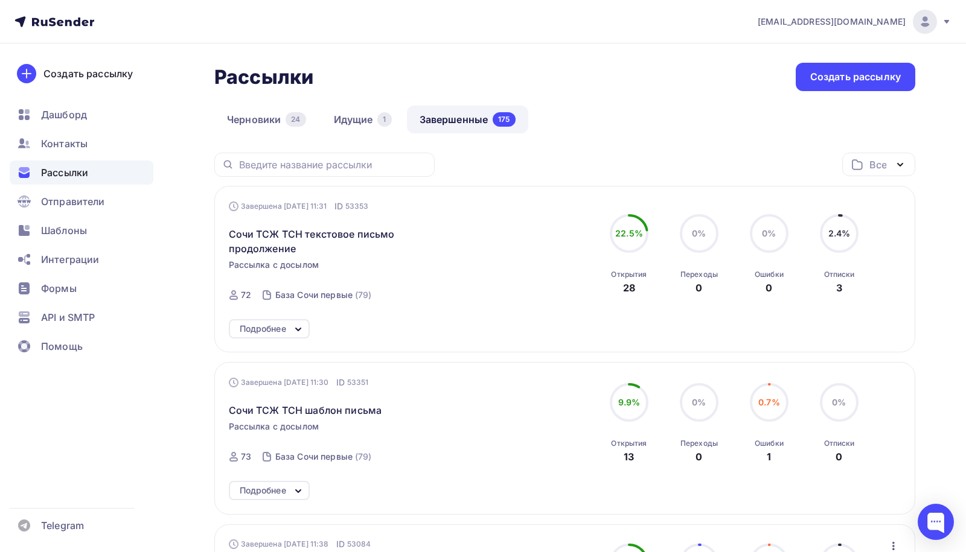
click at [944, 25] on icon at bounding box center [947, 22] width 10 height 10
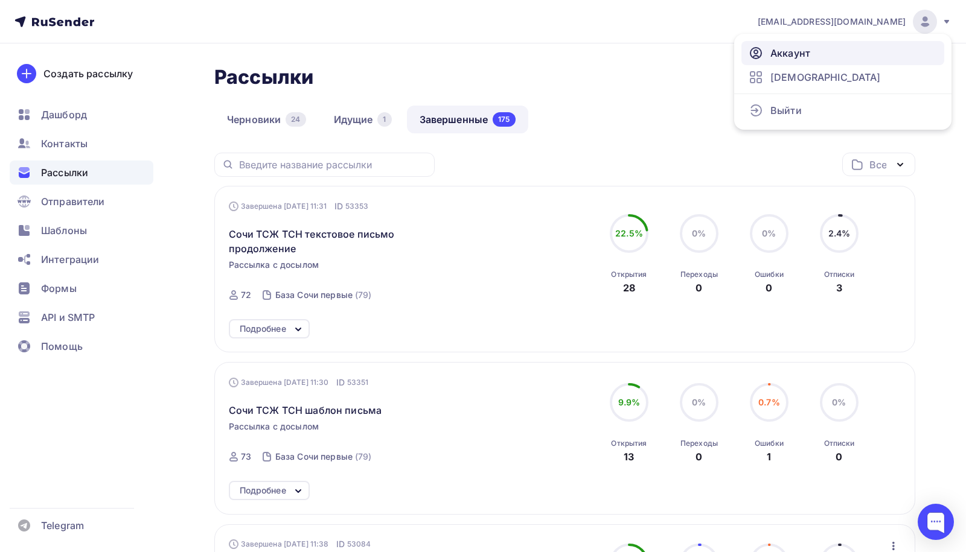
click at [813, 52] on link "Аккаунт" at bounding box center [842, 53] width 203 height 24
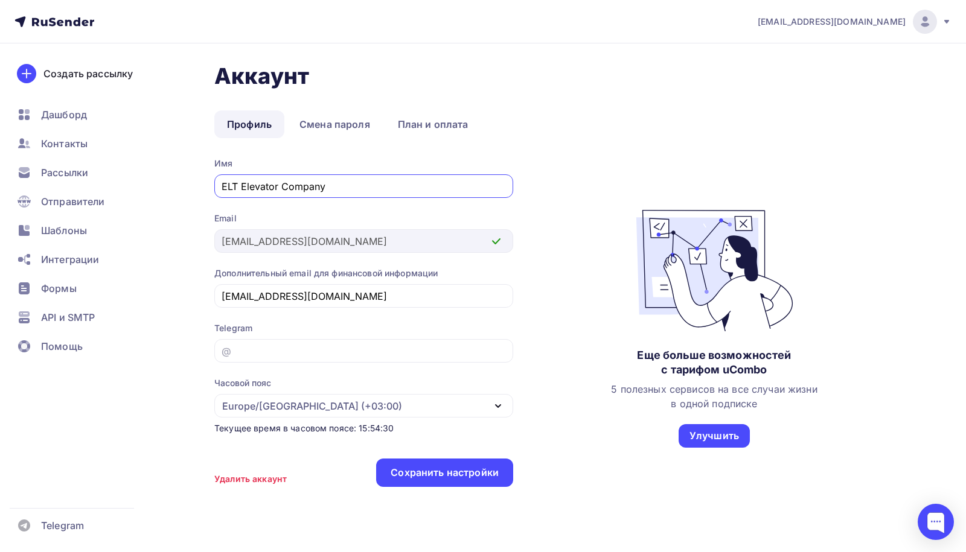
click at [420, 139] on div "Аккаунт Профиль Смена пароля План и оплата Профиль Смена пароля План и оплата И…" at bounding box center [564, 281] width 701 height 437
click at [463, 123] on link "План и оплата" at bounding box center [433, 124] width 96 height 28
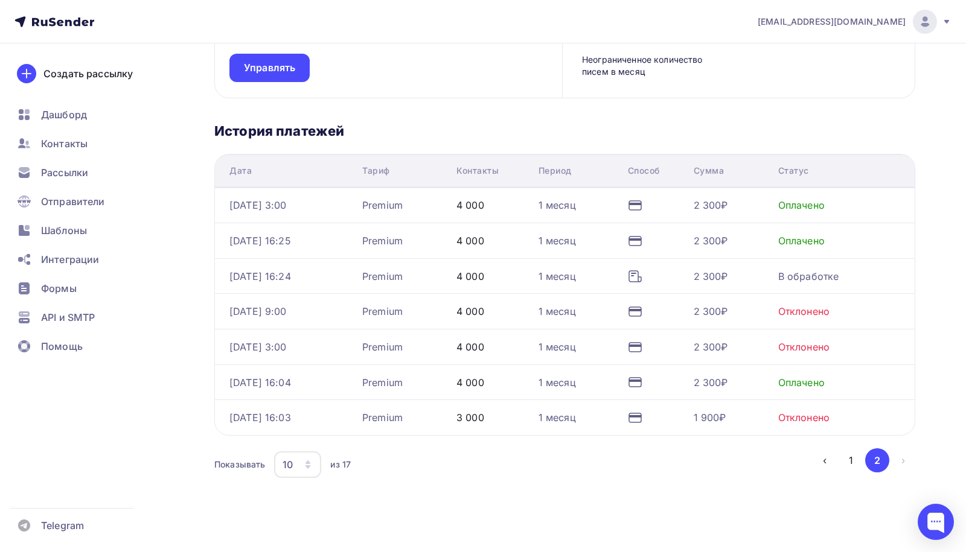
scroll to position [186, 0]
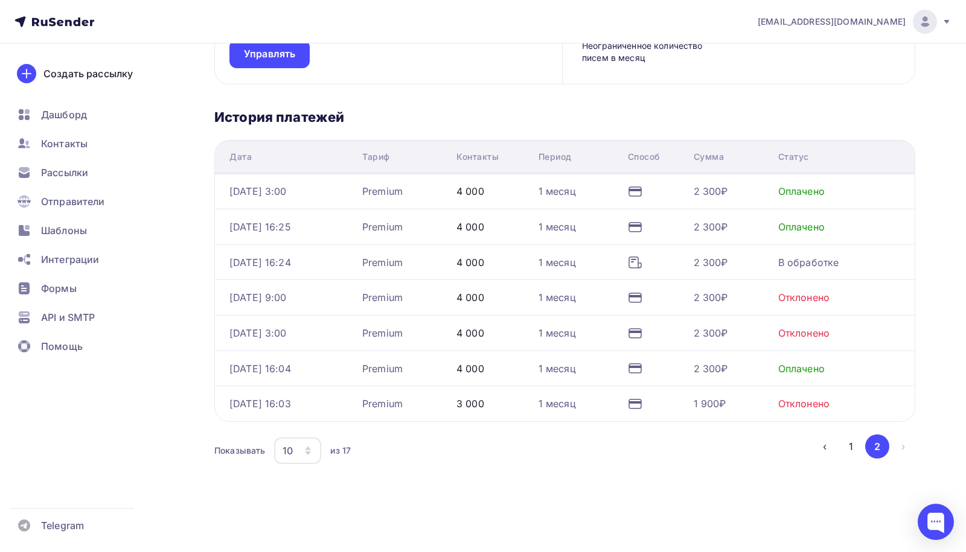
click at [310, 441] on div "10" at bounding box center [297, 451] width 47 height 27
click at [301, 363] on div "20" at bounding box center [346, 361] width 116 height 14
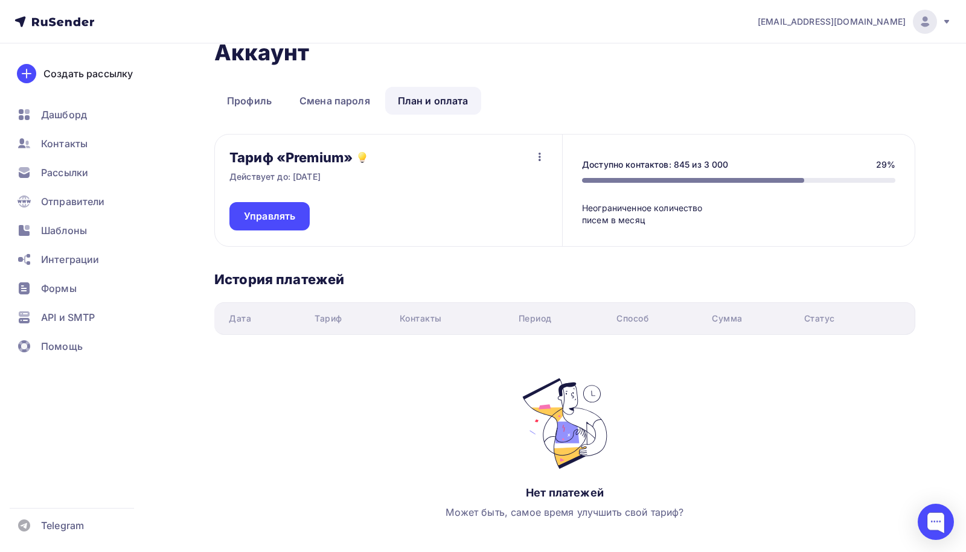
scroll to position [29, 0]
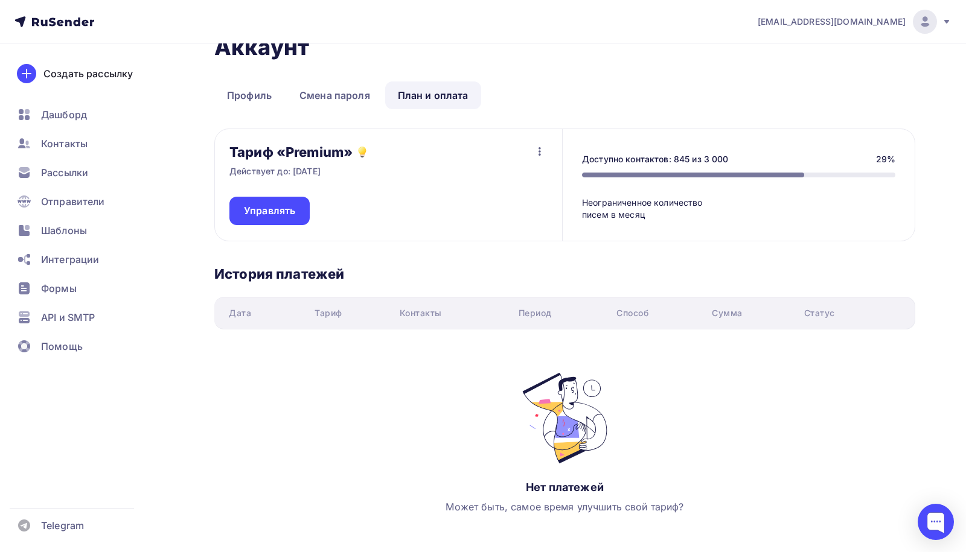
click at [436, 103] on link "План и оплата" at bounding box center [433, 96] width 96 height 28
click at [424, 98] on link "План и оплата" at bounding box center [433, 96] width 96 height 28
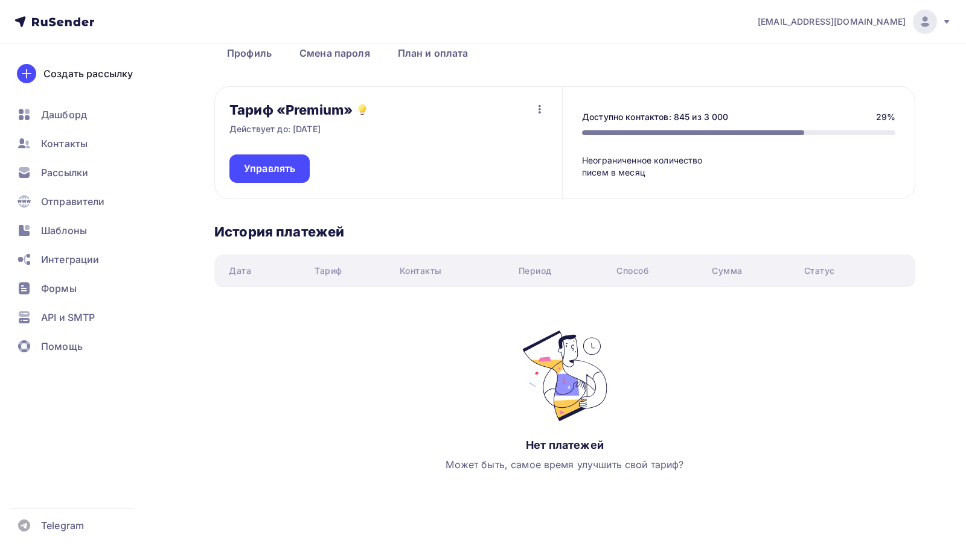
scroll to position [71, 0]
click at [243, 269] on div "Дата" at bounding box center [240, 271] width 22 height 12
click at [440, 52] on link "План и оплата" at bounding box center [433, 53] width 96 height 28
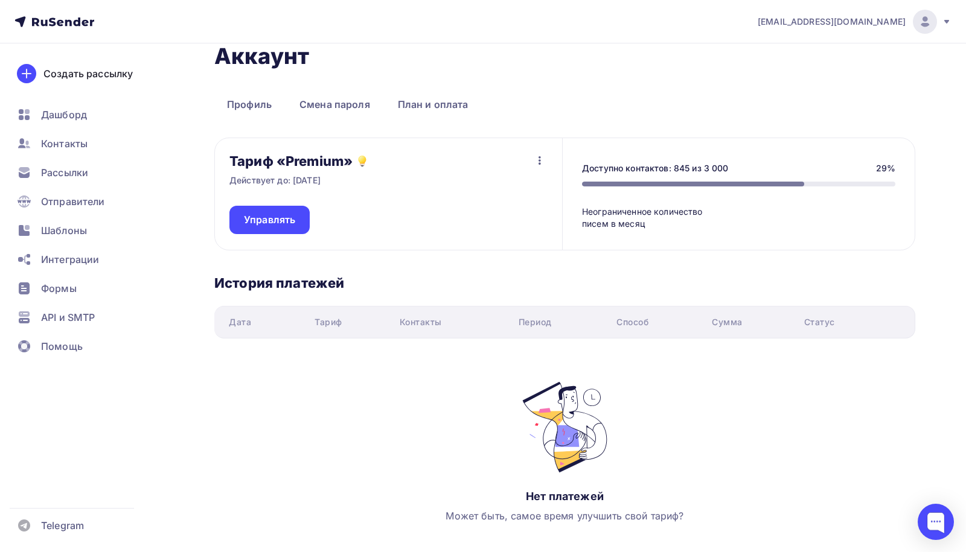
scroll to position [0, 0]
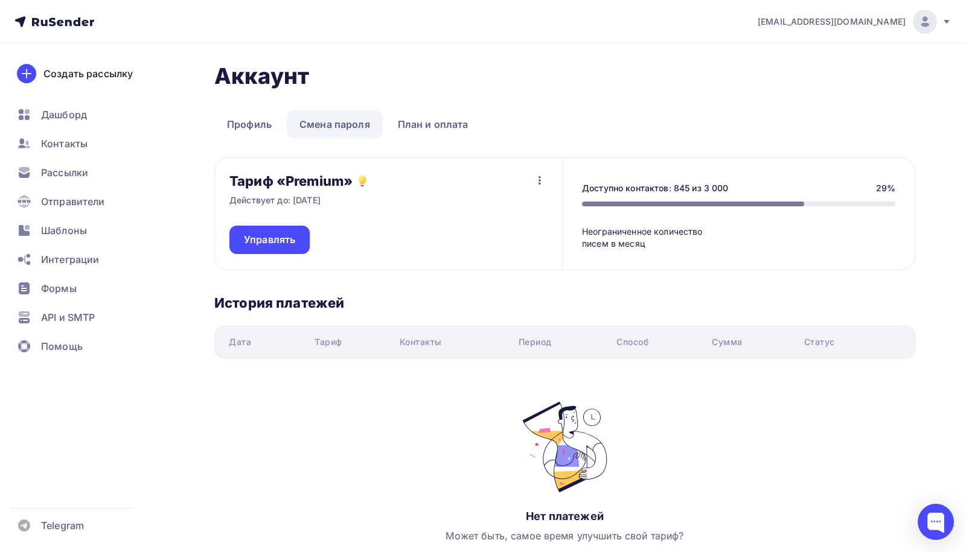
click at [332, 129] on link "Смена пароля" at bounding box center [335, 124] width 96 height 28
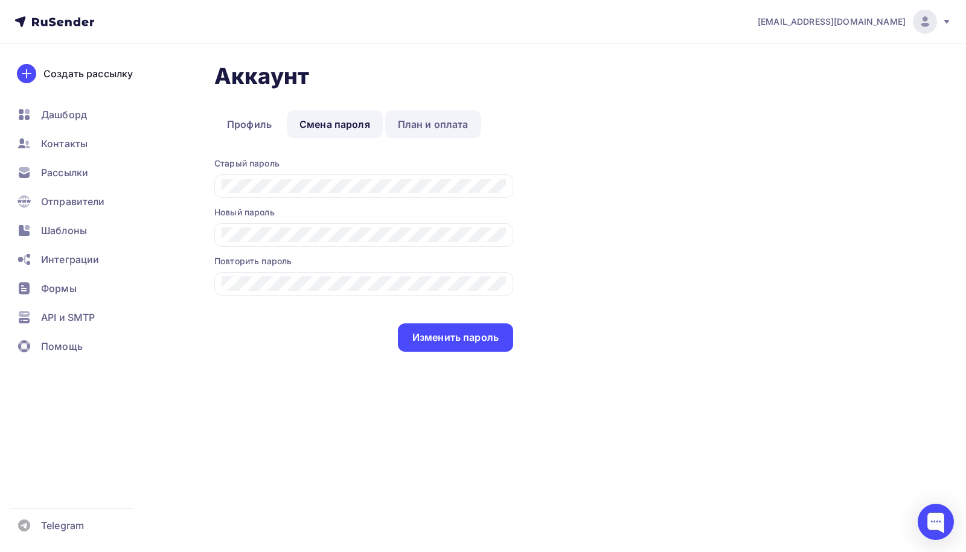
click at [413, 129] on link "План и оплата" at bounding box center [433, 124] width 96 height 28
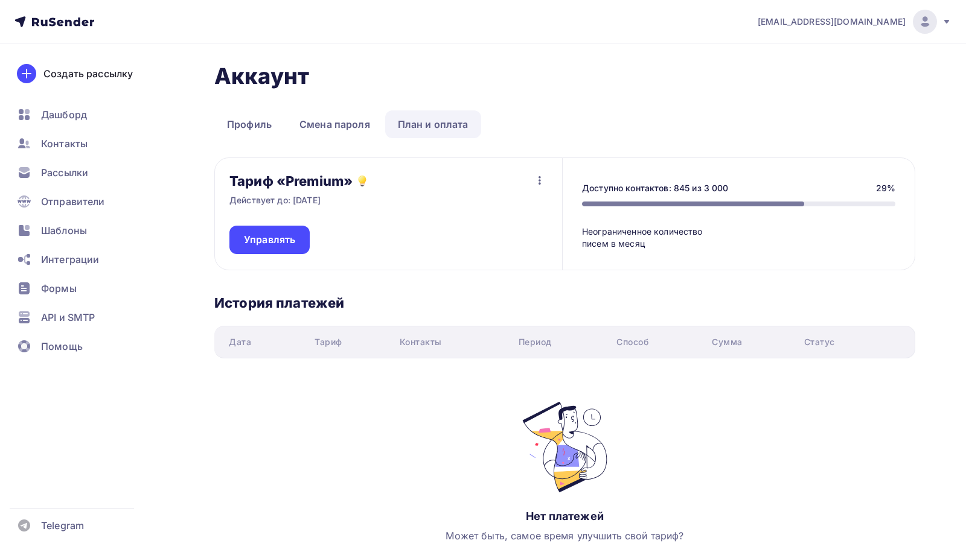
click at [424, 115] on link "План и оплата" at bounding box center [433, 124] width 96 height 28
click at [418, 126] on link "План и оплата" at bounding box center [433, 124] width 96 height 28
click at [883, 22] on span "[EMAIL_ADDRESS][DOMAIN_NAME]" at bounding box center [832, 22] width 148 height 12
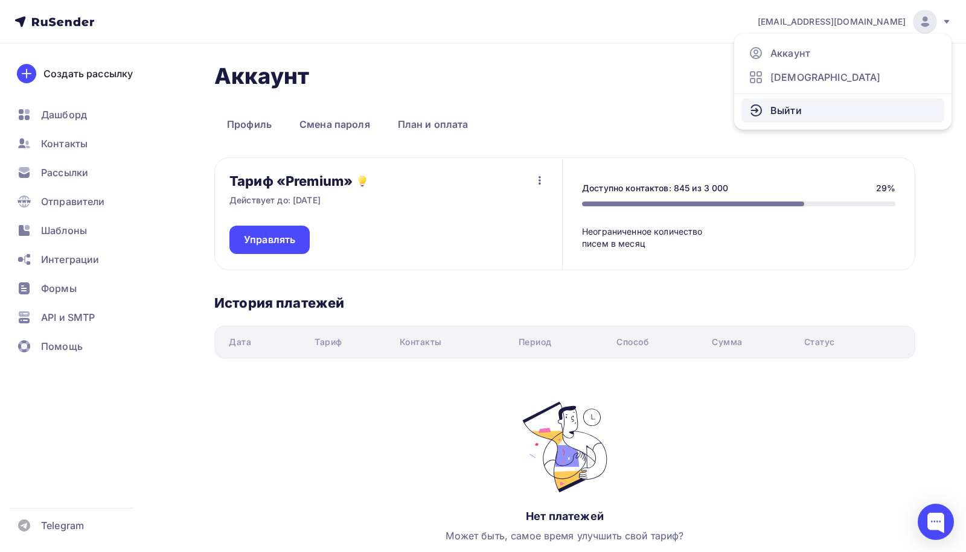
click at [798, 112] on span "Выйти" at bounding box center [785, 110] width 31 height 14
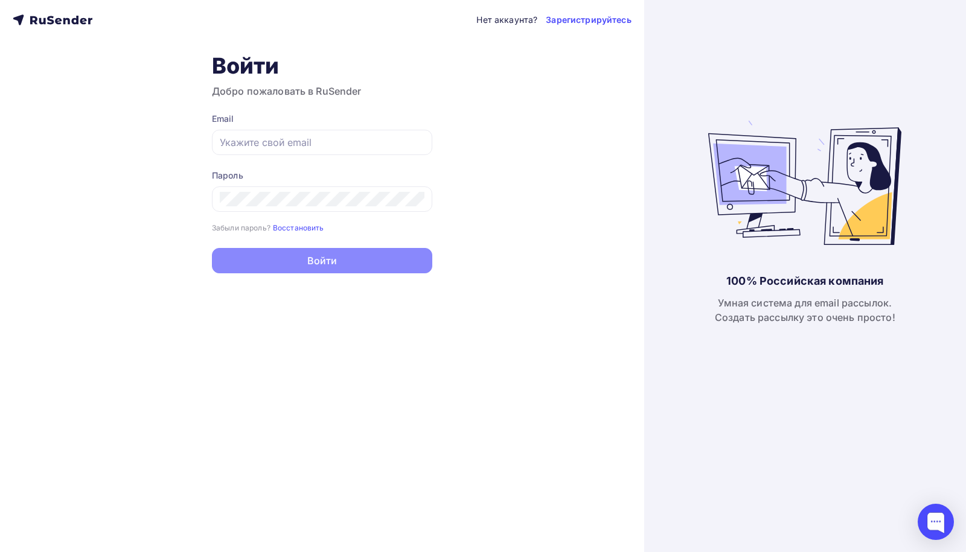
type input "[EMAIL_ADDRESS][DOMAIN_NAME]"
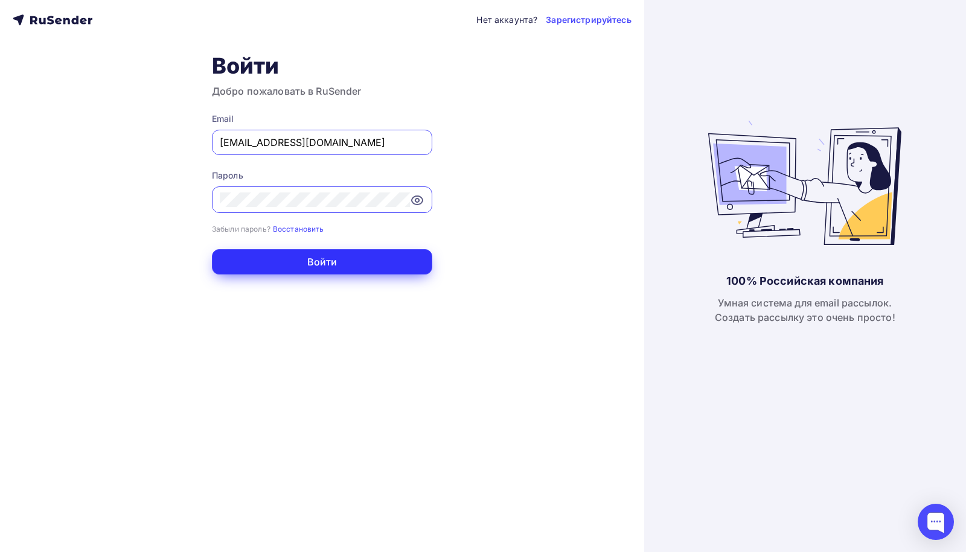
click at [379, 264] on button "Войти" at bounding box center [322, 261] width 220 height 25
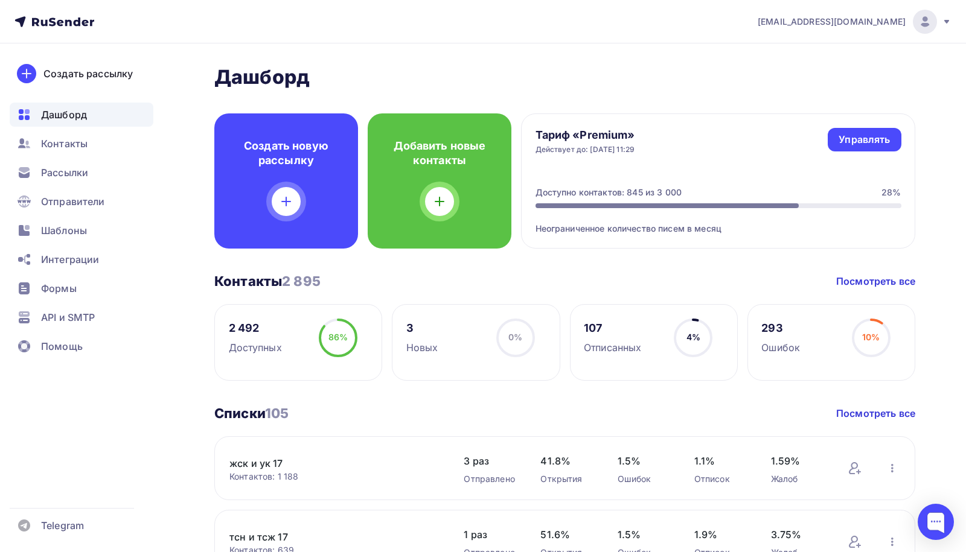
click at [950, 25] on icon at bounding box center [947, 22] width 10 height 10
click at [803, 77] on span "[DEMOGRAPHIC_DATA]" at bounding box center [825, 77] width 110 height 14
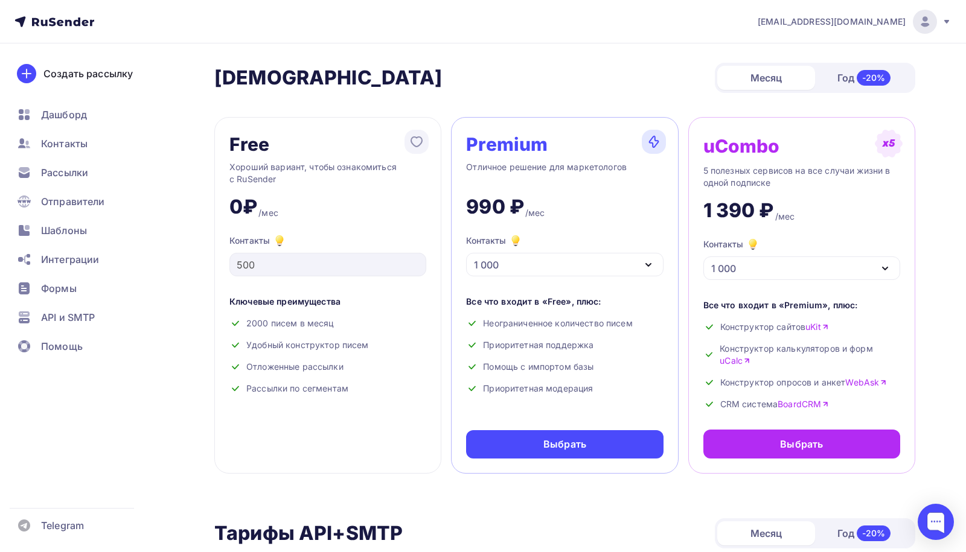
click at [845, 24] on span "[EMAIL_ADDRESS][DOMAIN_NAME]" at bounding box center [832, 22] width 148 height 12
click at [804, 50] on span "Аккаунт" at bounding box center [790, 53] width 40 height 14
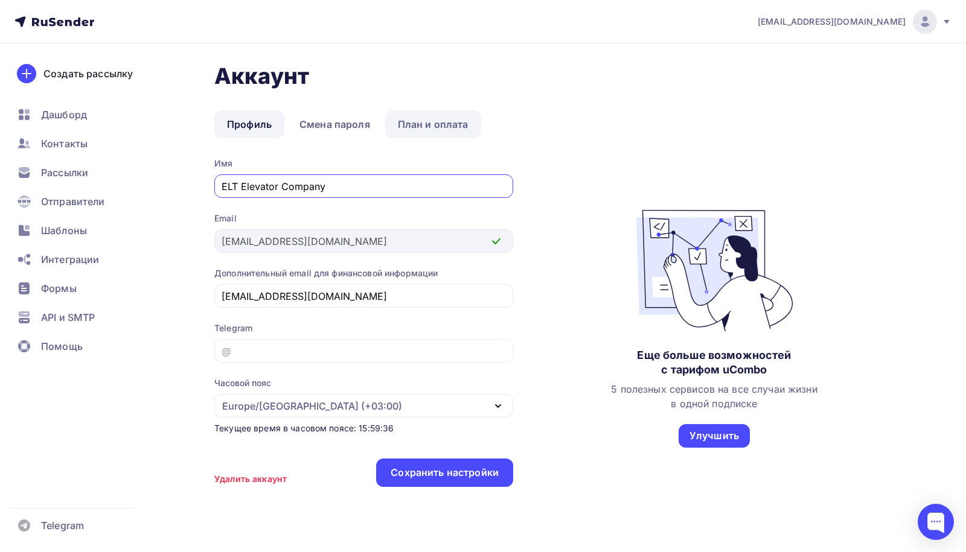
click at [415, 120] on link "План и оплата" at bounding box center [433, 124] width 96 height 28
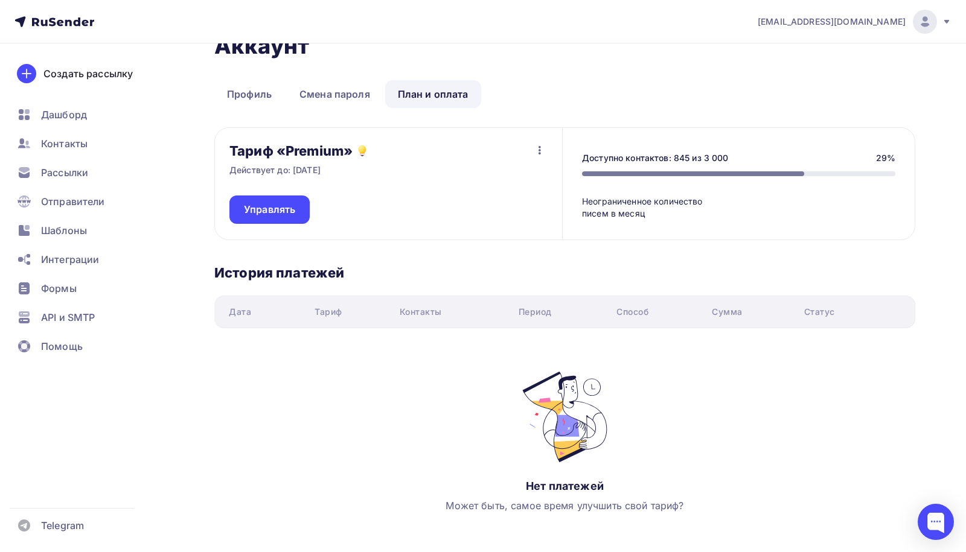
scroll to position [18, 0]
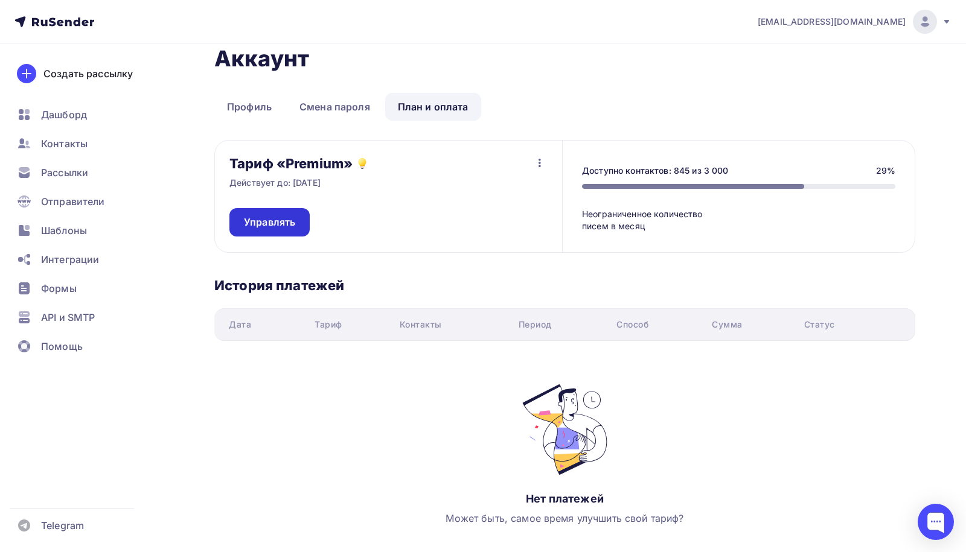
click at [274, 211] on link "Управлять" at bounding box center [269, 222] width 80 height 28
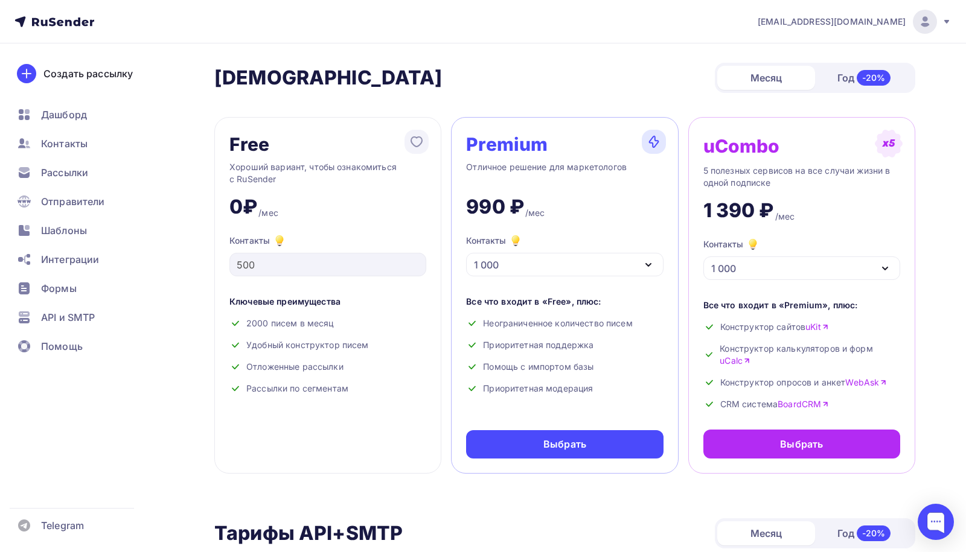
click at [927, 22] on img at bounding box center [925, 21] width 14 height 14
click at [805, 55] on span "Аккаунт" at bounding box center [790, 53] width 40 height 14
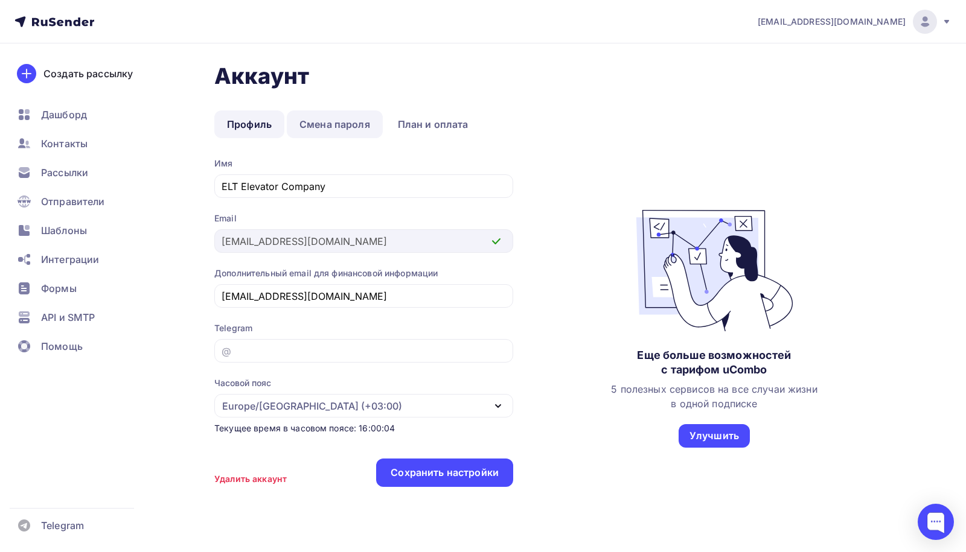
click at [356, 129] on link "Смена пароля" at bounding box center [335, 124] width 96 height 28
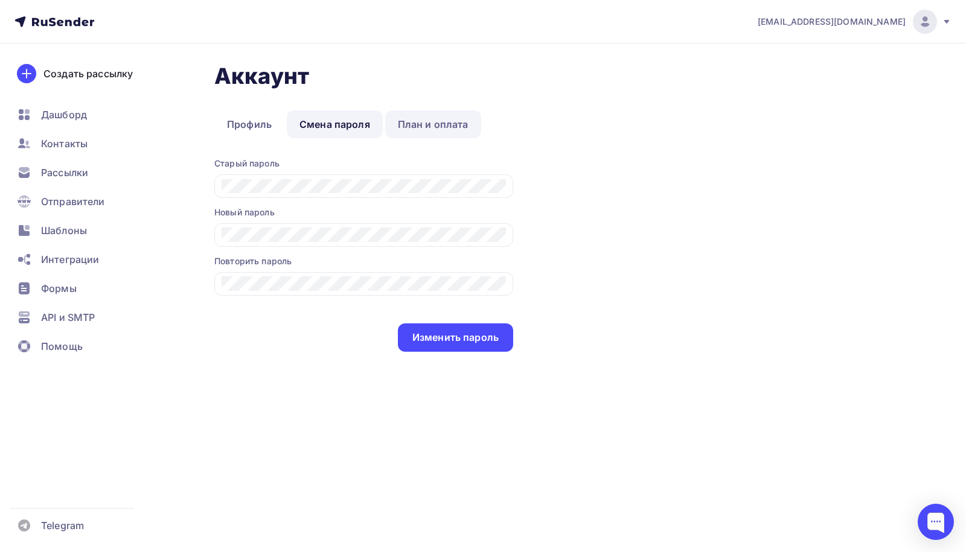
click at [426, 128] on link "План и оплата" at bounding box center [433, 124] width 96 height 28
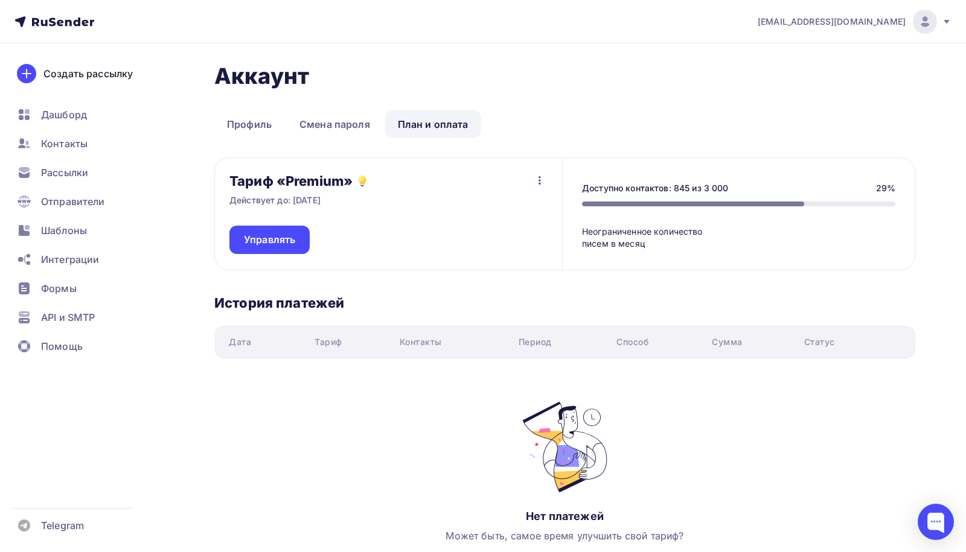
click at [427, 128] on link "План и оплата" at bounding box center [433, 124] width 96 height 28
